Goal: Navigation & Orientation: Find specific page/section

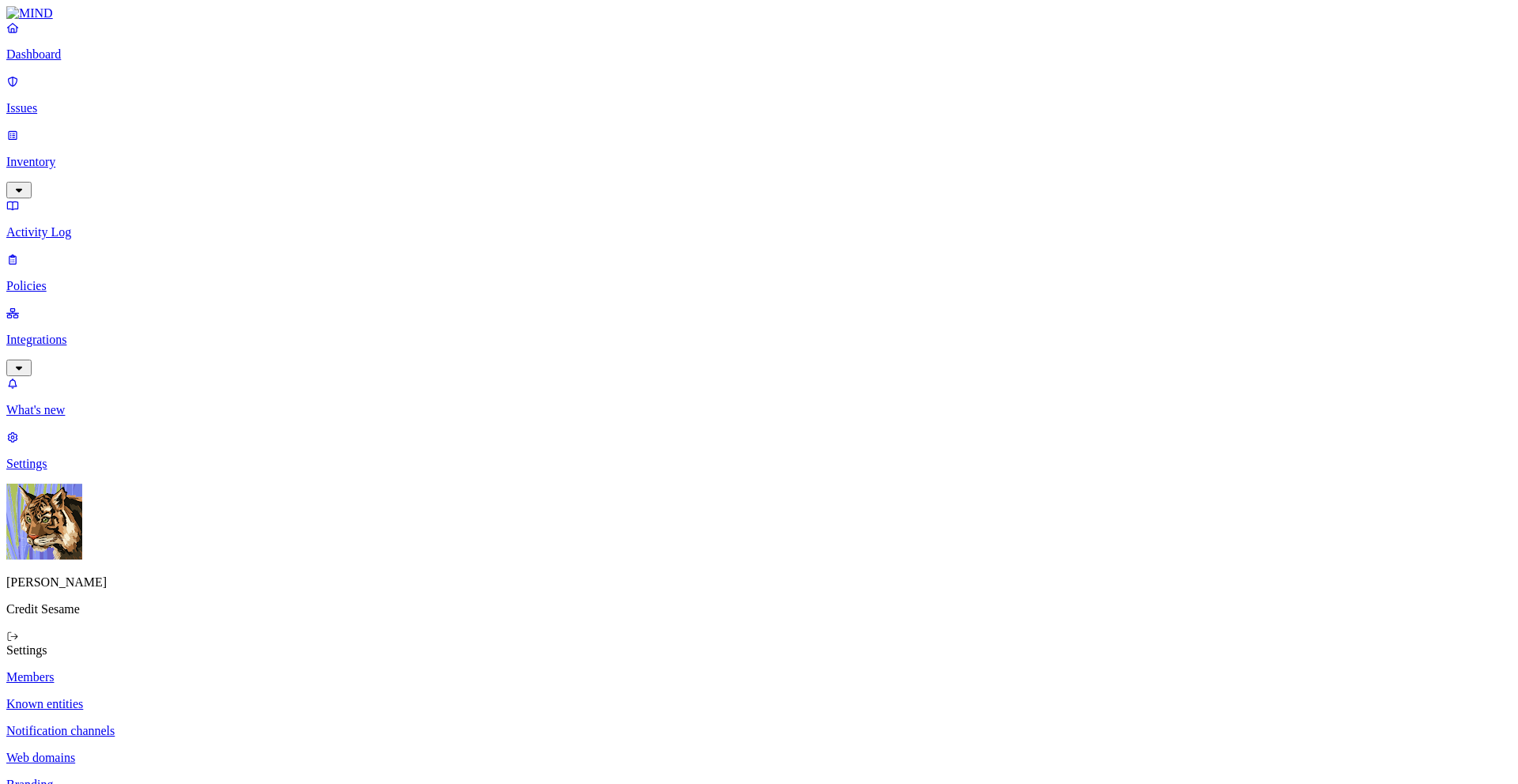
click at [59, 101] on p "Issues" at bounding box center [759, 108] width 1506 height 14
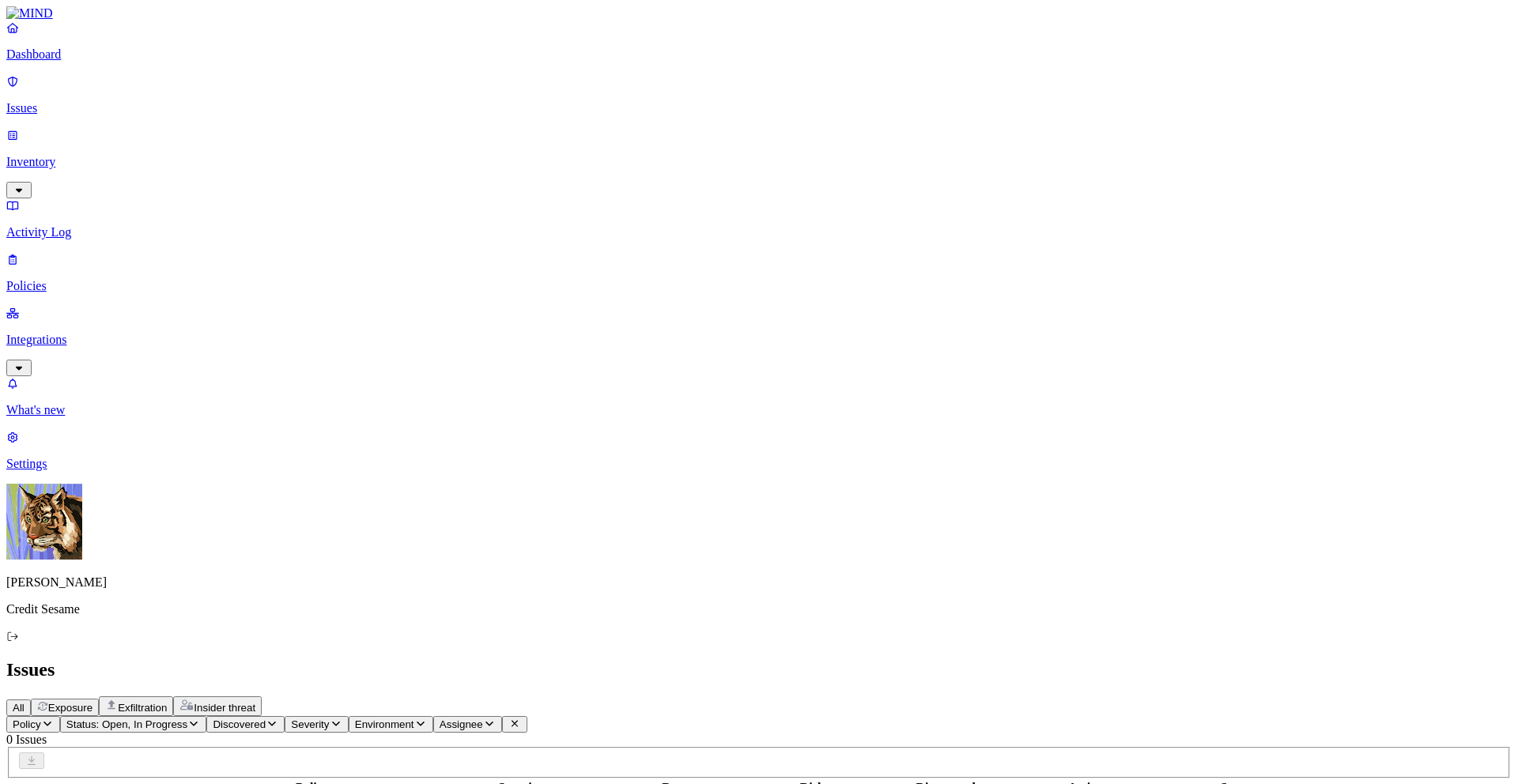
click at [49, 226] on p "Activity Log" at bounding box center [759, 233] width 1506 height 14
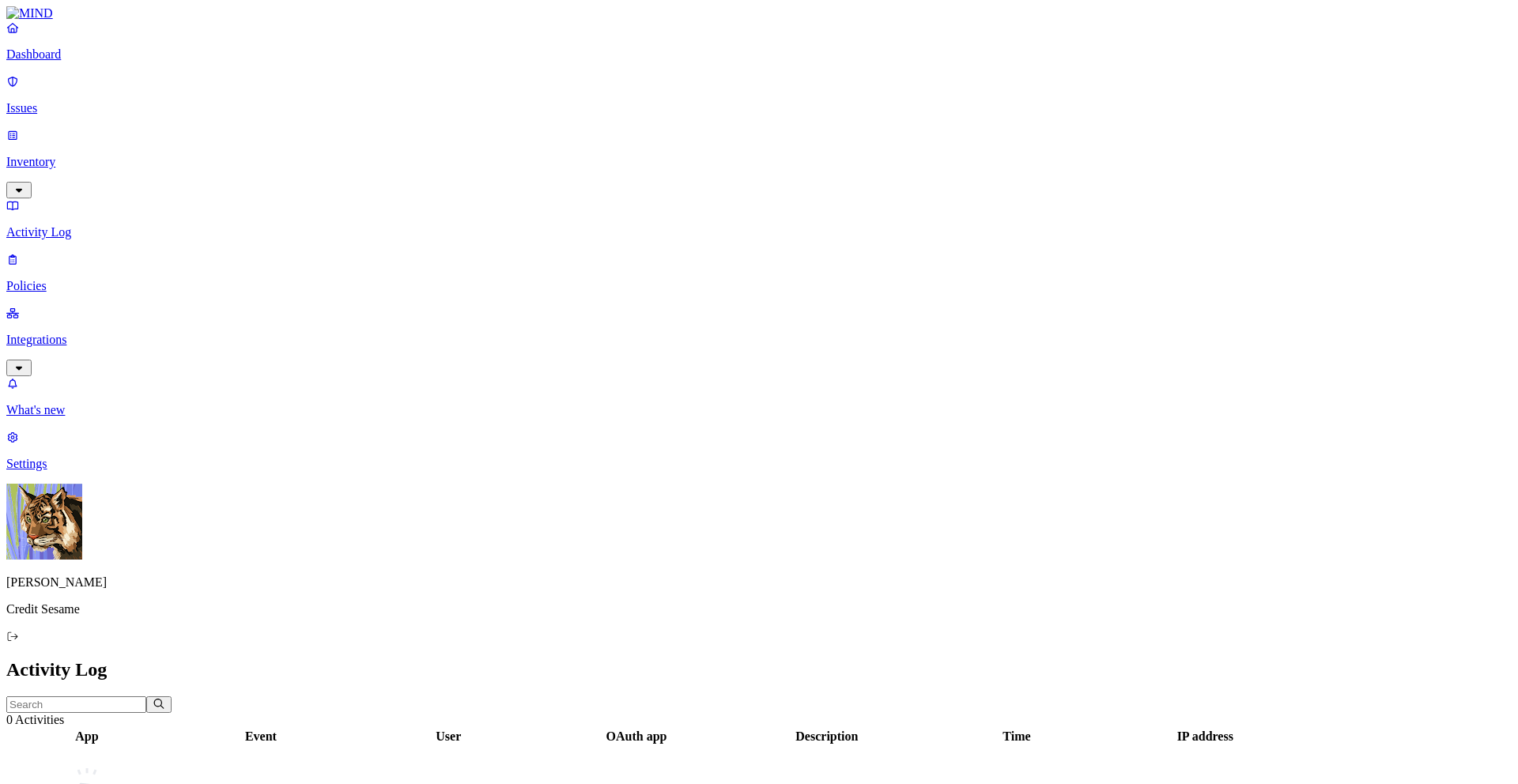
click at [45, 279] on p "Policies" at bounding box center [759, 286] width 1506 height 14
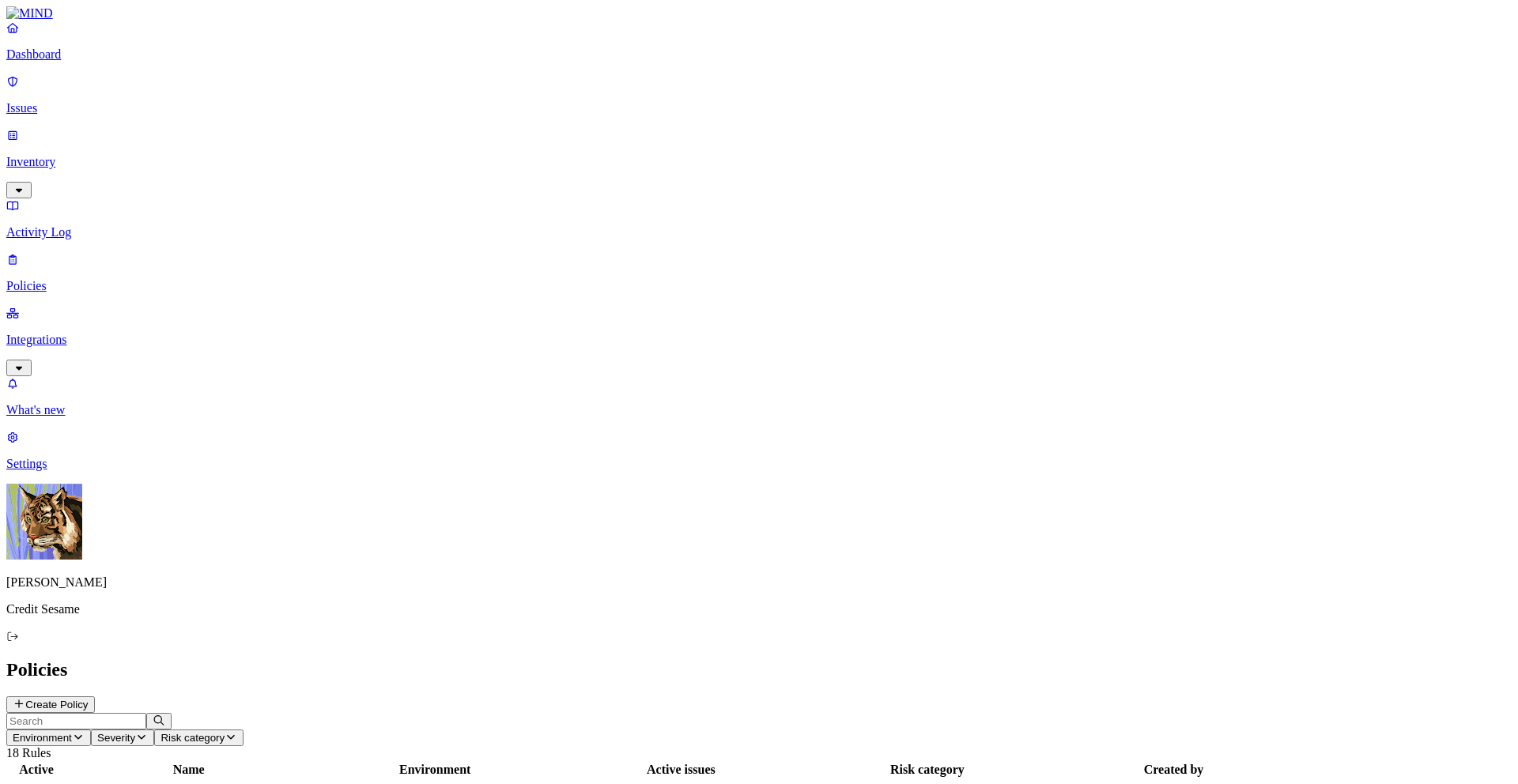
click at [57, 155] on p "Inventory" at bounding box center [759, 162] width 1506 height 14
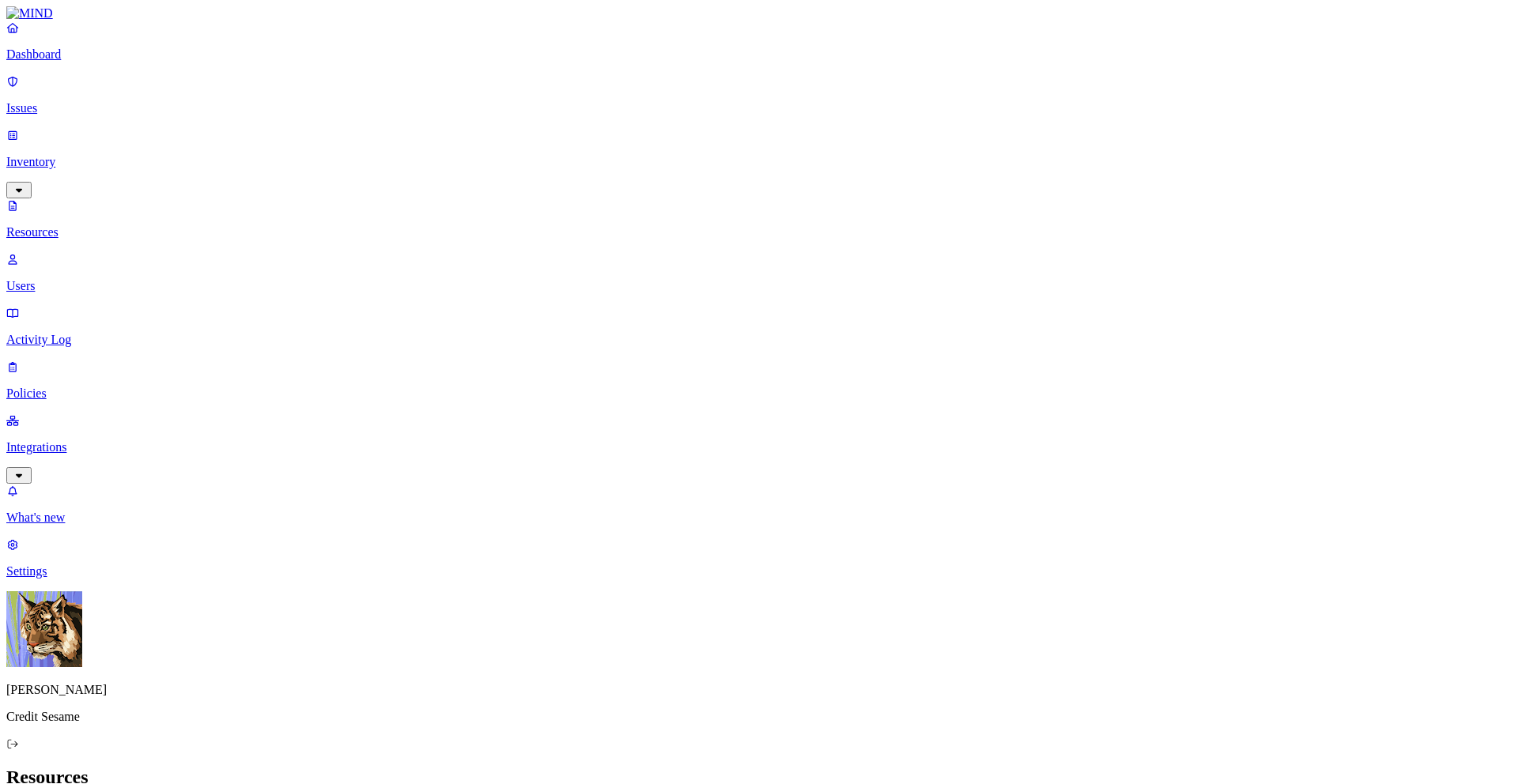
click at [94, 279] on p "Users" at bounding box center [759, 286] width 1506 height 14
click at [68, 387] on p "Policies" at bounding box center [759, 393] width 1506 height 14
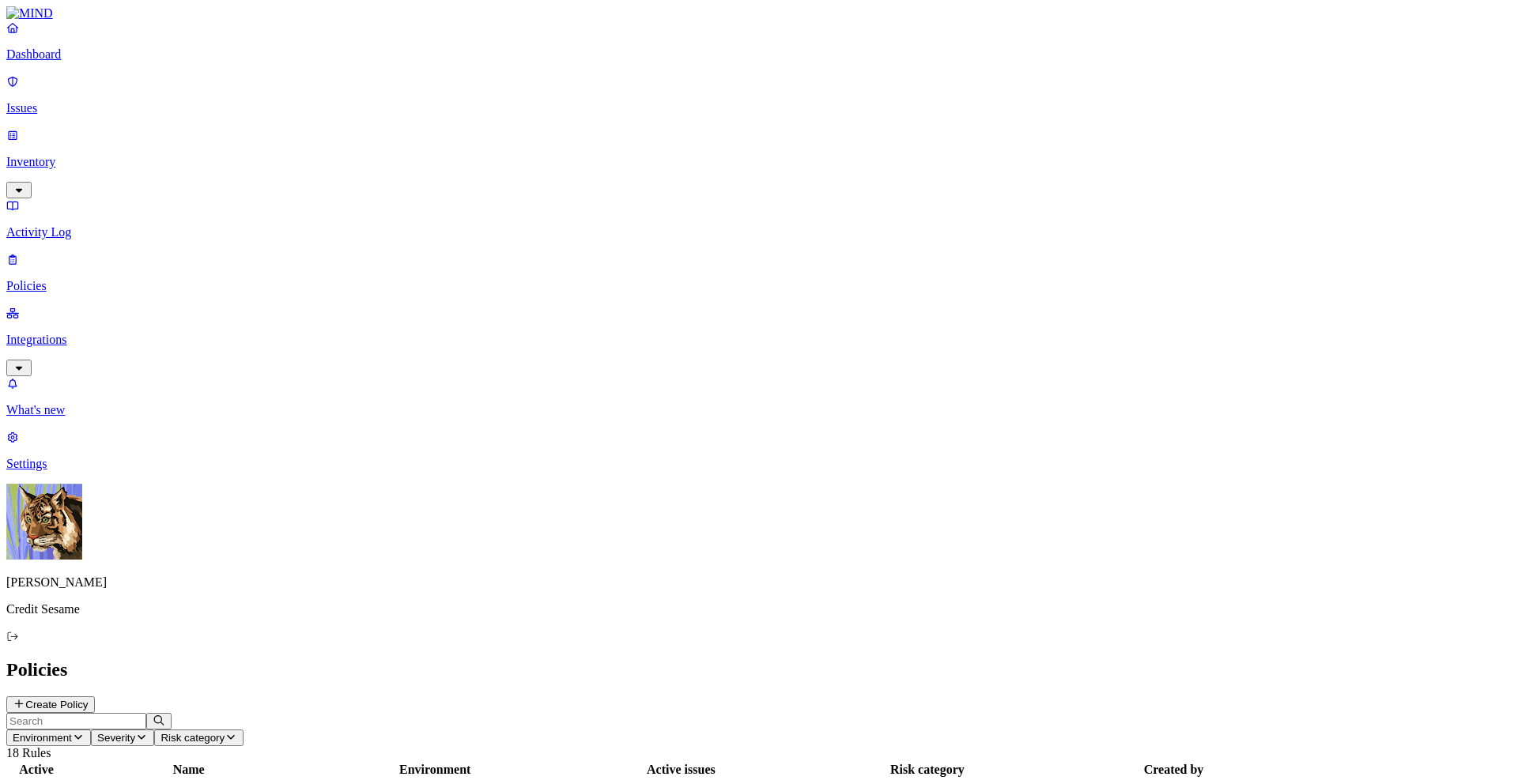
click at [84, 226] on p "Activity Log" at bounding box center [759, 233] width 1506 height 14
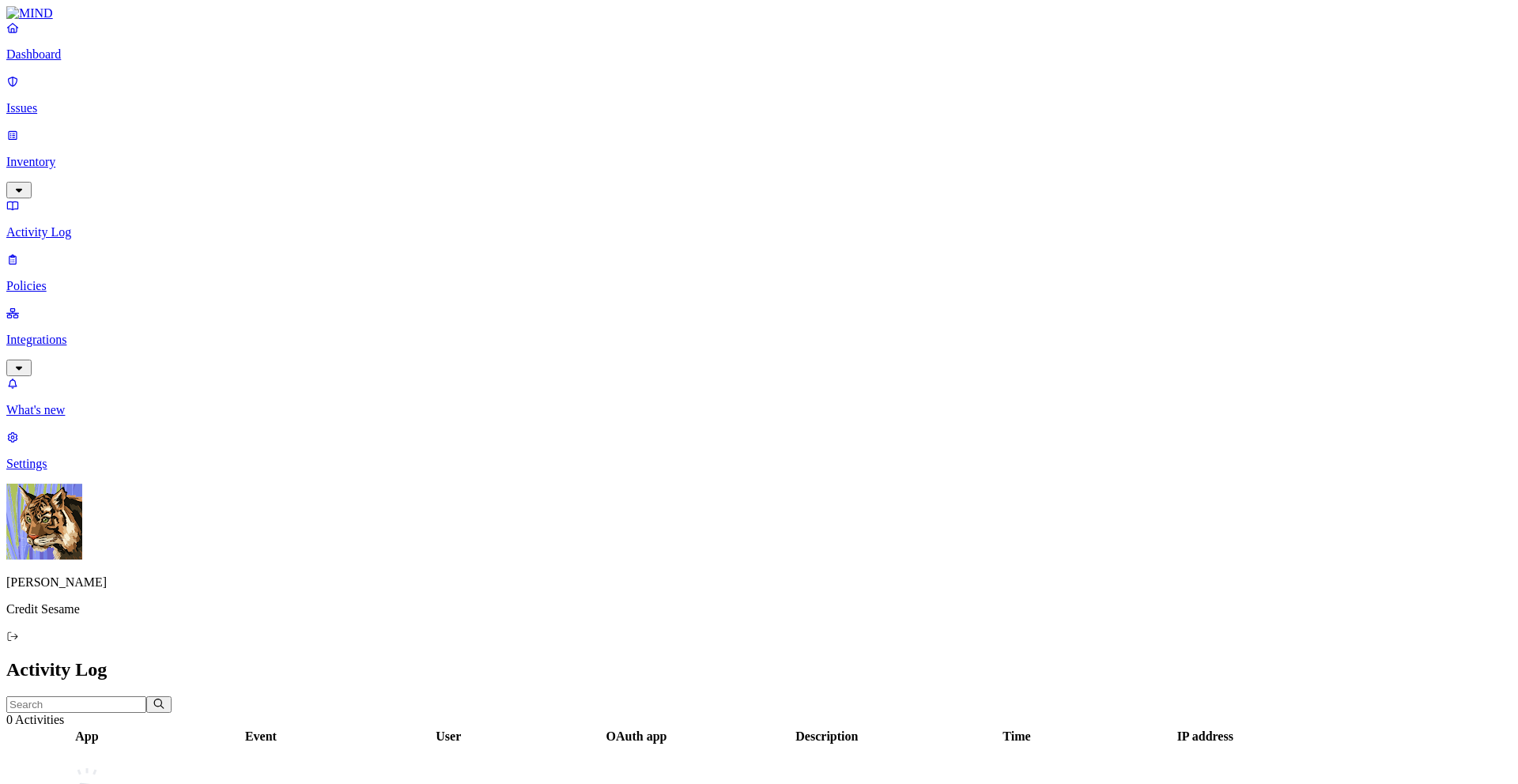
click at [77, 155] on p "Inventory" at bounding box center [759, 162] width 1506 height 14
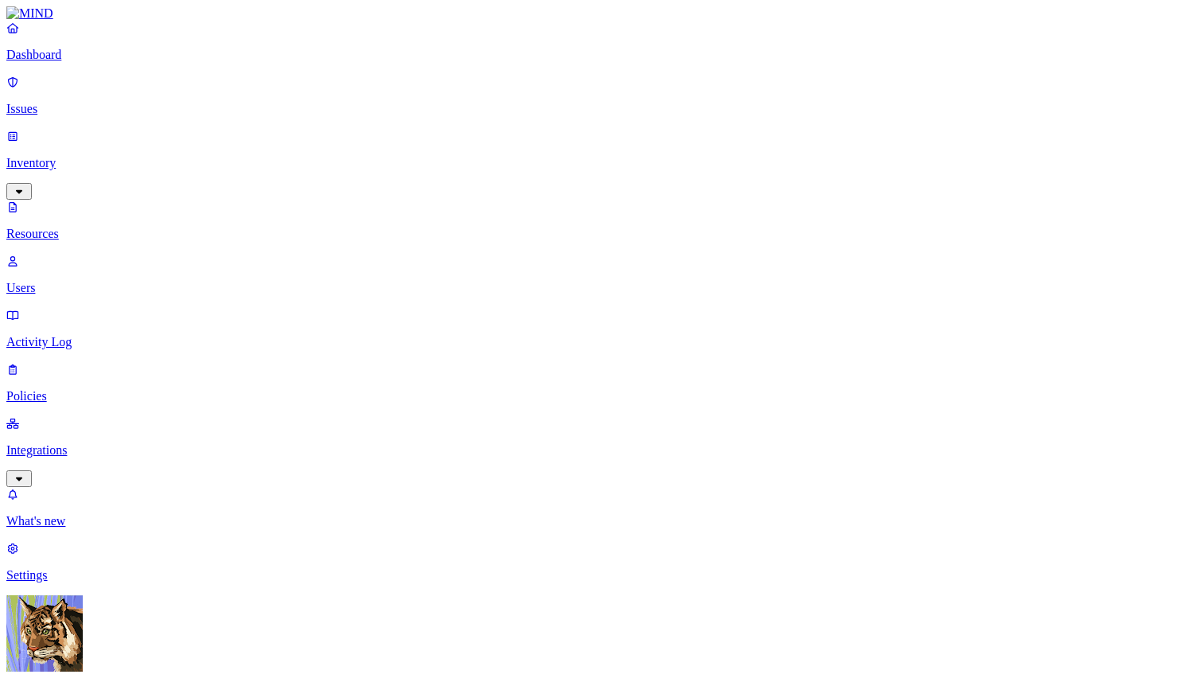
click at [68, 335] on p "Activity Log" at bounding box center [601, 342] width 1190 height 14
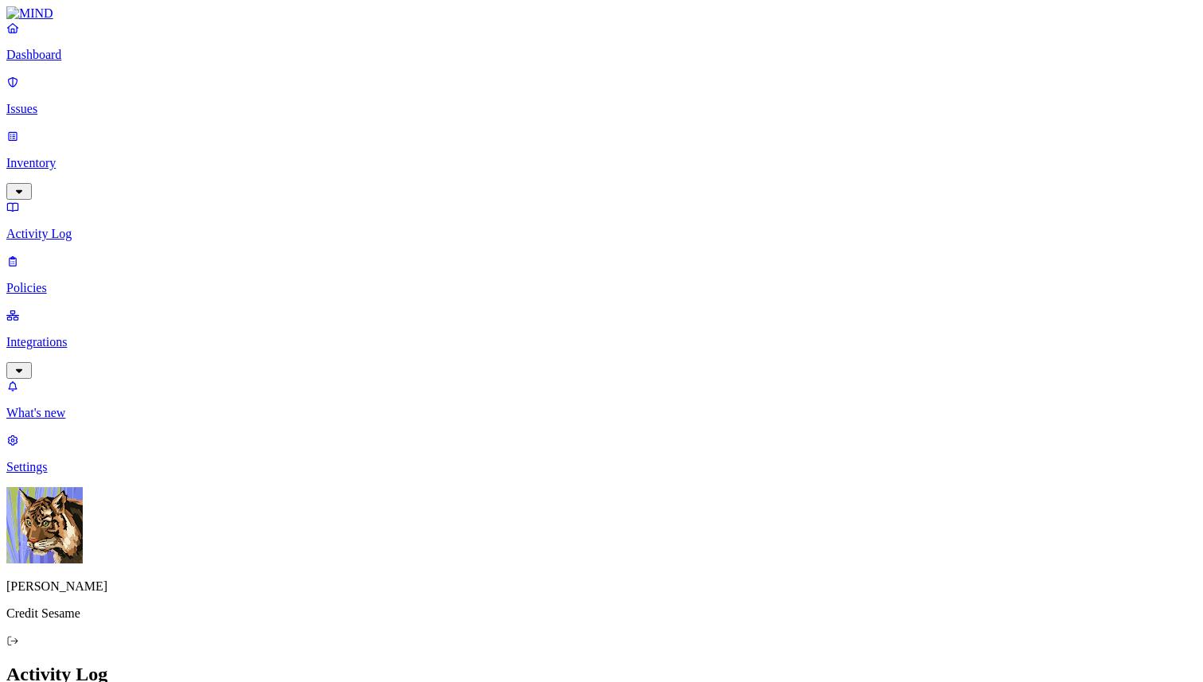
click at [604, 613] on h2 "Activity Log" at bounding box center [601, 673] width 1190 height 21
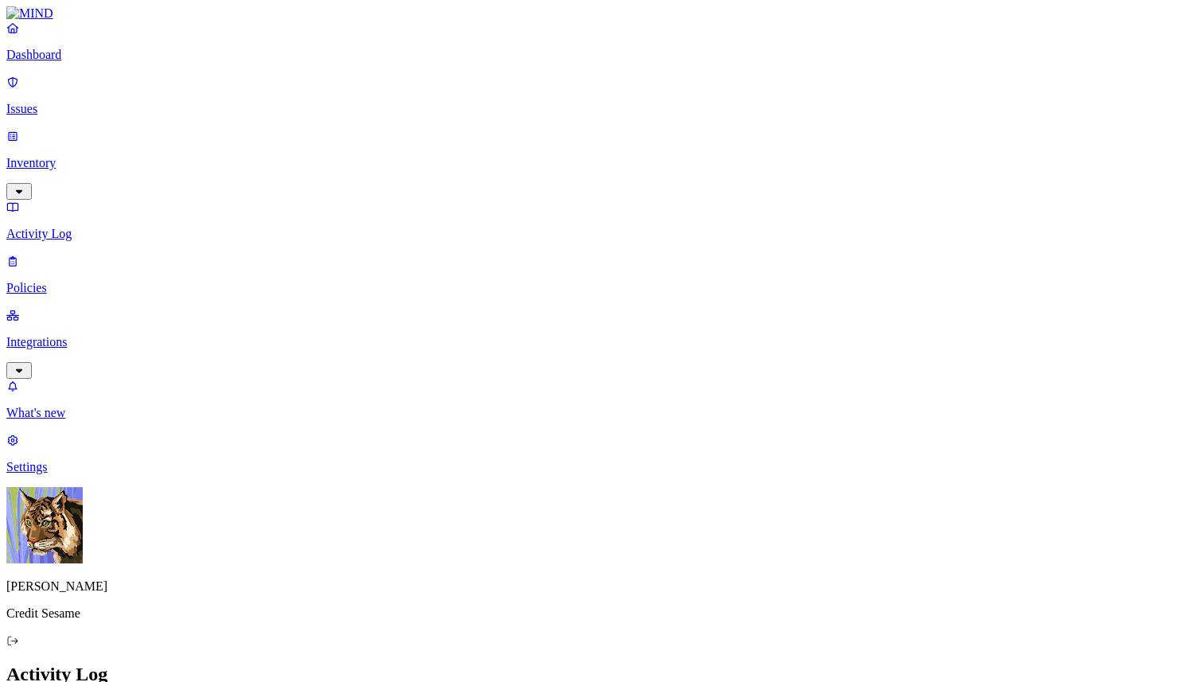
click at [79, 281] on p "Policies" at bounding box center [601, 288] width 1190 height 14
click at [64, 156] on p "Inventory" at bounding box center [601, 163] width 1190 height 14
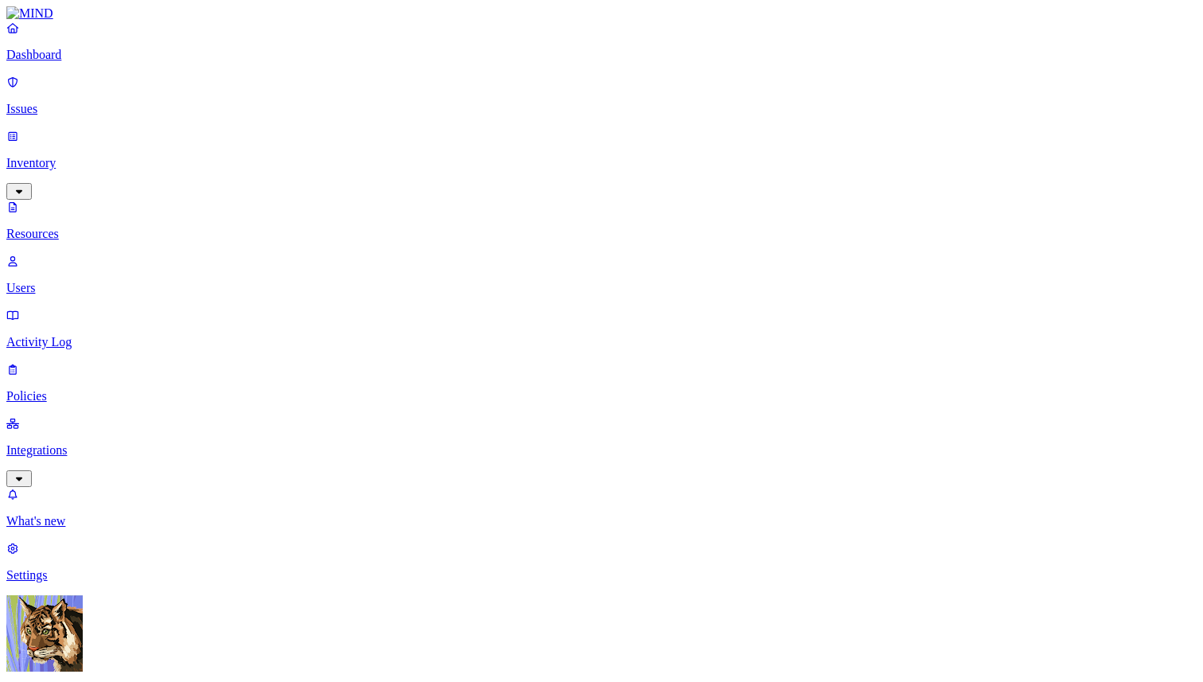
click at [74, 62] on p "Dashboard" at bounding box center [601, 55] width 1190 height 14
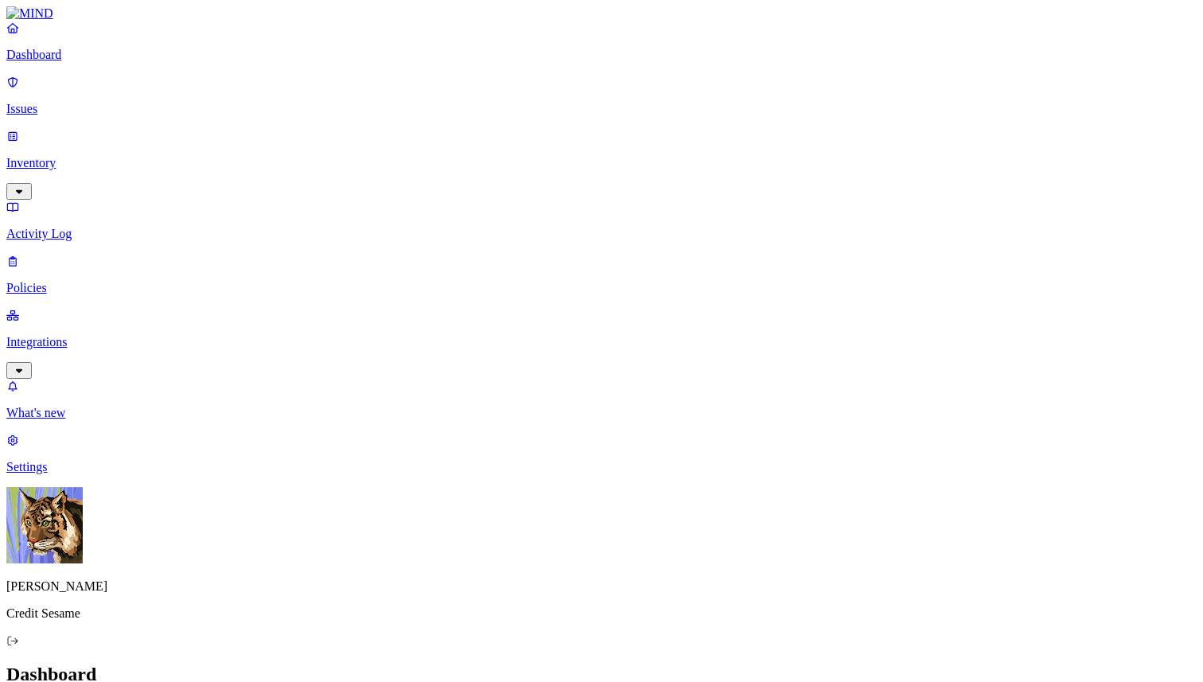
click at [41, 474] on p "Settings" at bounding box center [601, 467] width 1190 height 14
